Goal: Find contact information: Find contact information

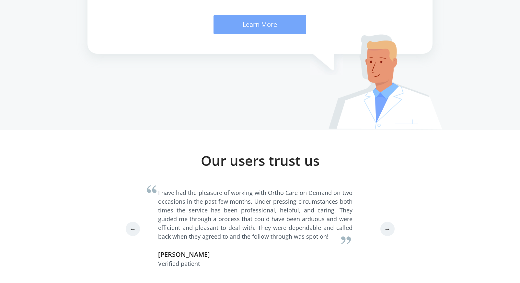
scroll to position [1817, 0]
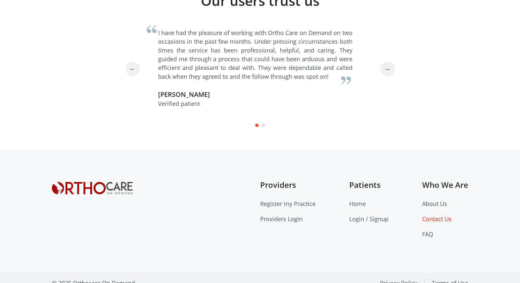
click at [434, 215] on link "Contact Us" at bounding box center [437, 219] width 30 height 8
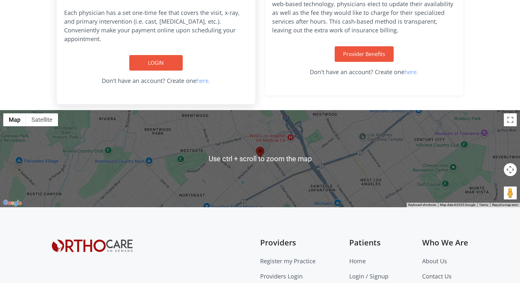
scroll to position [248, 0]
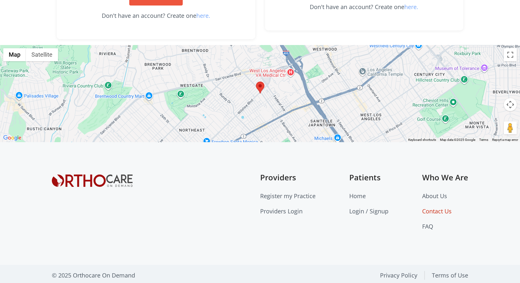
click at [449, 209] on link "Contact Us" at bounding box center [437, 211] width 30 height 8
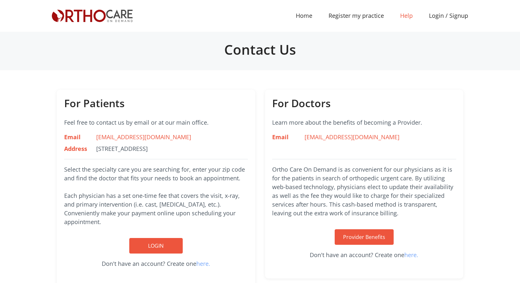
click at [412, 14] on link "Help" at bounding box center [406, 15] width 29 height 15
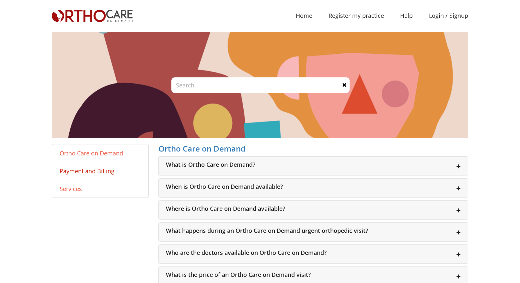
click at [89, 169] on link "Payment and Billing" at bounding box center [87, 171] width 55 height 8
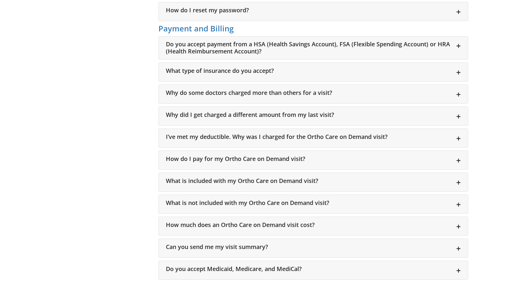
scroll to position [575, 0]
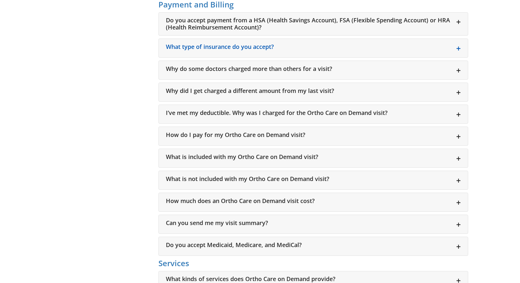
click at [457, 48] on h6 "What type of insurance do you accept?" at bounding box center [313, 46] width 295 height 7
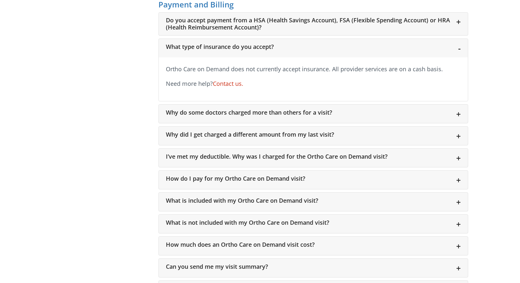
click at [229, 82] on link "Contact us." at bounding box center [228, 84] width 30 height 8
click at [397, 92] on div "Ortho Care on Demand does not currently accept insurance. All provider services…" at bounding box center [313, 79] width 309 height 44
click at [249, 113] on h6 "Why do some doctors charged more than others for a visit?" at bounding box center [313, 112] width 295 height 7
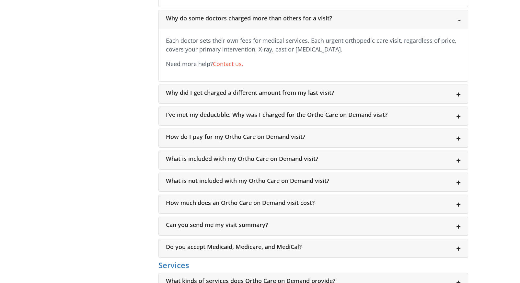
scroll to position [705, 0]
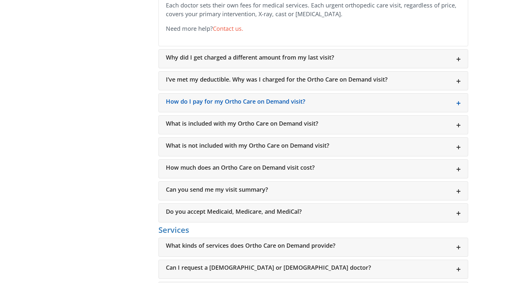
click at [250, 104] on h6 "How do I pay for my Ortho Care on Demand visit?" at bounding box center [313, 101] width 295 height 7
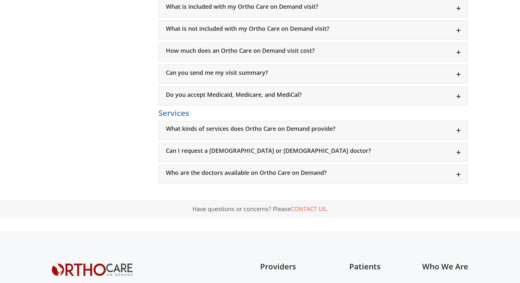
scroll to position [997, 0]
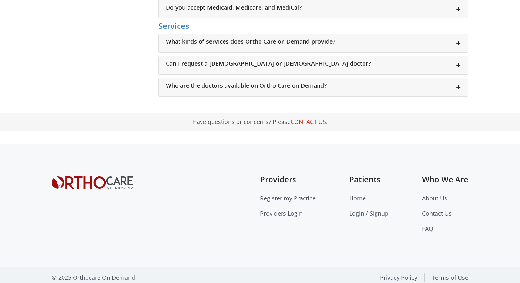
click at [315, 121] on link "CONTACT US" at bounding box center [308, 122] width 35 height 8
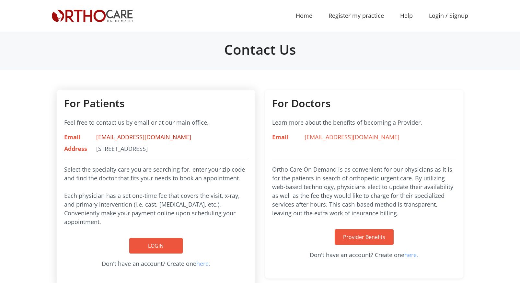
drag, startPoint x: 199, startPoint y: 141, endPoint x: 115, endPoint y: 139, distance: 84.0
click at [94, 140] on div "support@orthocareondemand.com" at bounding box center [155, 137] width 129 height 9
copy link "[EMAIL_ADDRESS][DOMAIN_NAME]"
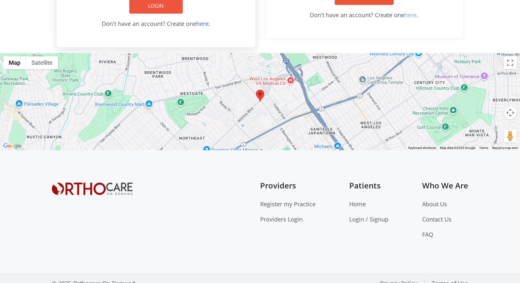
scroll to position [248, 0]
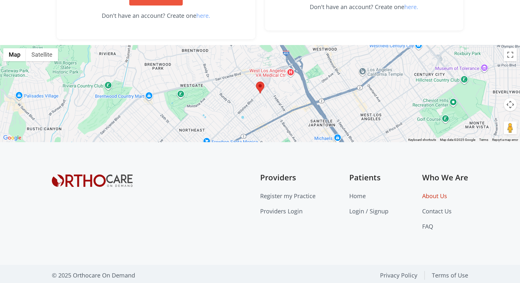
click at [446, 193] on link "About Us" at bounding box center [434, 196] width 25 height 8
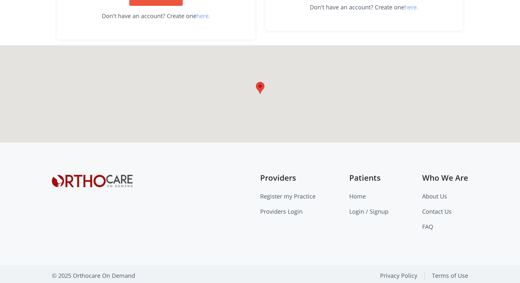
scroll to position [248, 0]
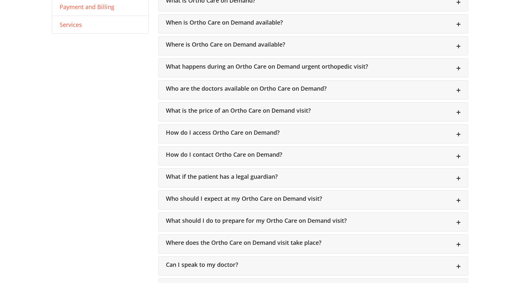
scroll to position [31, 0]
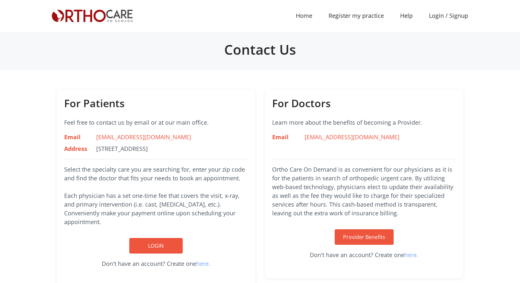
scroll to position [248, 0]
